Goal: Transaction & Acquisition: Download file/media

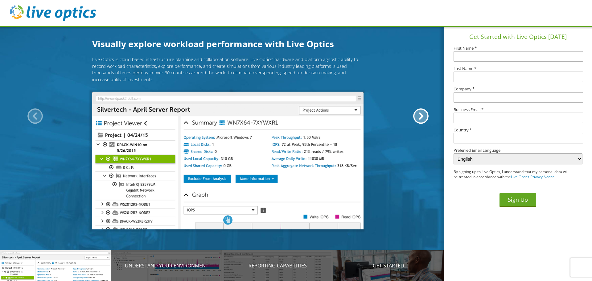
click at [482, 57] on input "text" at bounding box center [519, 56] width 130 height 10
type input "Chris"
type input "Pottier"
type input "chris.w.pottier@gmail.com"
type input "[GEOGRAPHIC_DATA]"
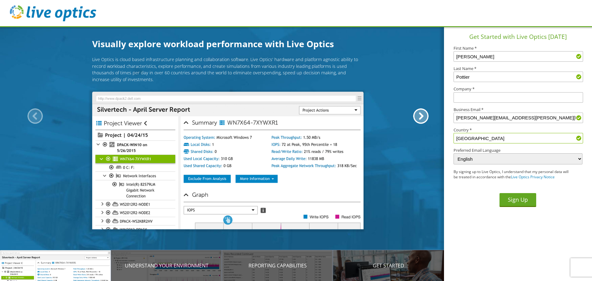
click at [477, 101] on input "text" at bounding box center [519, 97] width 130 height 10
type input "Dyna-Mig a Division of FandP MFG."
click at [518, 115] on input "chris.w.pottier@gmail.com" at bounding box center [519, 118] width 130 height 10
type input "cpottier@dynamig.com"
click at [503, 198] on button "Sign Up" at bounding box center [518, 200] width 37 height 14
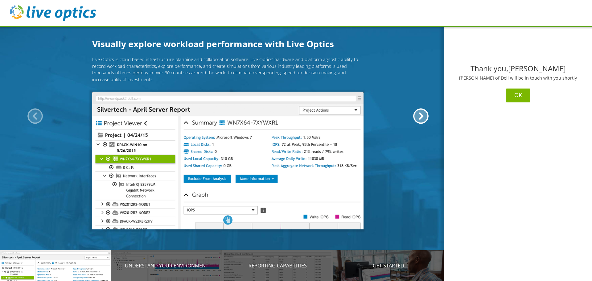
click at [519, 95] on button "OK" at bounding box center [518, 96] width 24 height 14
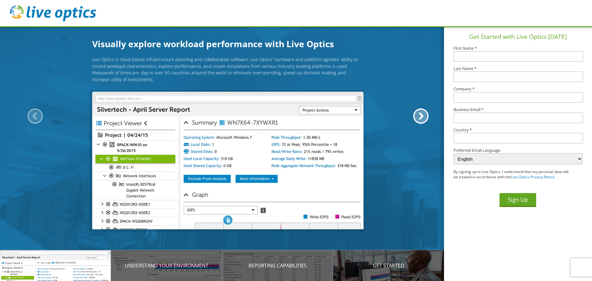
click at [428, 188] on div "Live Optics is cloud based infrastructure planning and collaboration software. …" at bounding box center [228, 140] width 456 height 168
click at [419, 116] on div at bounding box center [420, 115] width 15 height 15
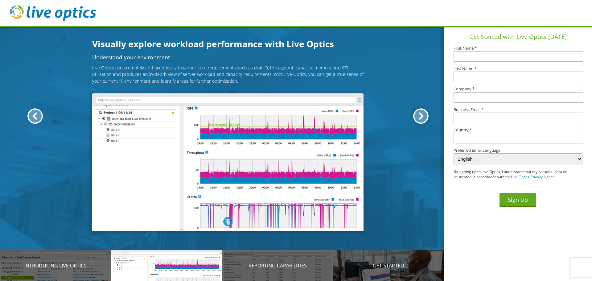
click at [419, 116] on div at bounding box center [420, 115] width 15 height 15
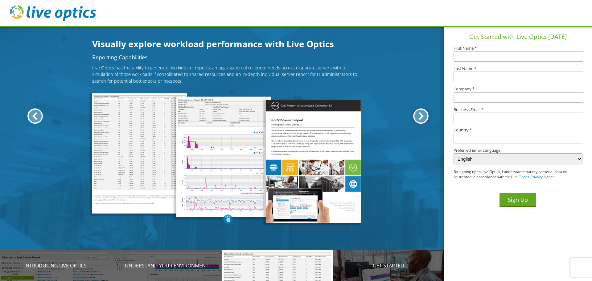
click at [419, 116] on div at bounding box center [420, 115] width 15 height 15
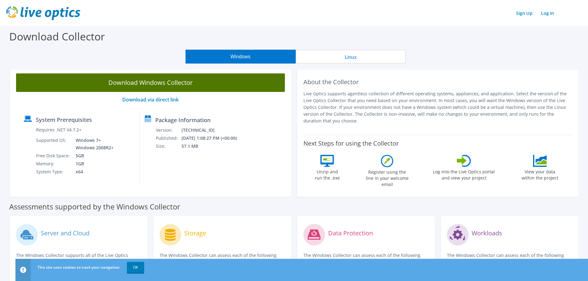
click at [151, 83] on link "Download Windows Collector" at bounding box center [150, 82] width 269 height 19
